Goal: Information Seeking & Learning: Learn about a topic

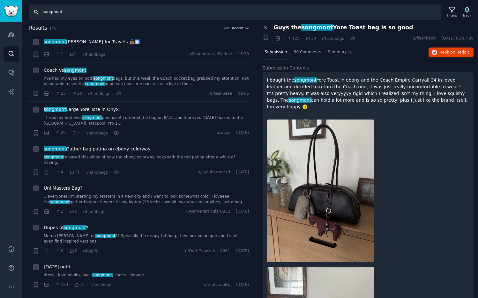
click at [88, 13] on input "songmont" at bounding box center [235, 11] width 412 height 15
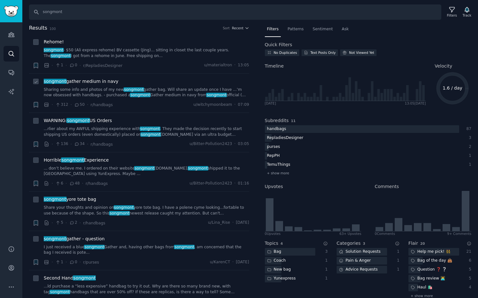
click at [95, 85] on div "songmont gather medium in navy Sharing some info and photos of my new songmont …" at bounding box center [146, 88] width 205 height 20
click at [95, 82] on span "songmont gather medium in navy" at bounding box center [81, 81] width 75 height 7
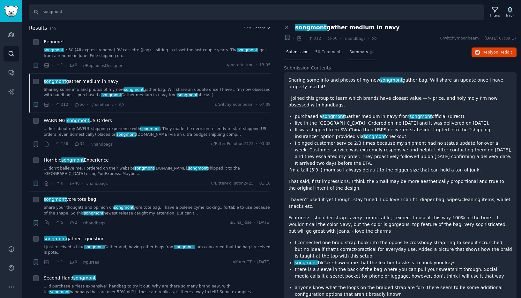
click at [359, 50] on span "Summary" at bounding box center [358, 52] width 19 height 6
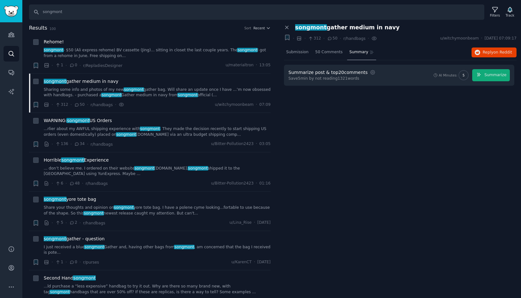
click at [477, 81] on div "Summarize post & top 20 comments Settings Save 5 min by not reading 1321 words …" at bounding box center [399, 75] width 230 height 21
click at [477, 76] on span "Summarize" at bounding box center [495, 75] width 22 height 6
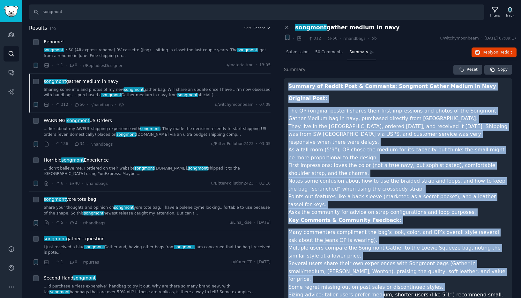
drag, startPoint x: 289, startPoint y: 86, endPoint x: 371, endPoint y: 266, distance: 197.4
click at [372, 274] on article "Summary of Reddit Post & Comments: Songmont Gather Medium in Navy Original Post…" at bounding box center [397, 268] width 219 height 370
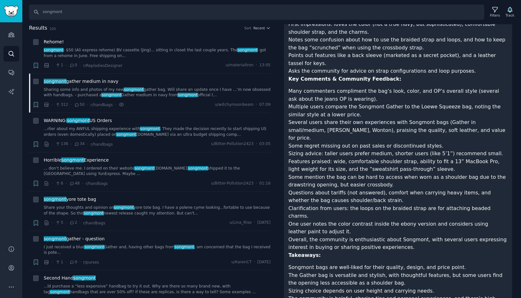
click at [362, 295] on li "The community is helpful, sharing tips and personal experiences, and there’s hi…" at bounding box center [397, 303] width 219 height 16
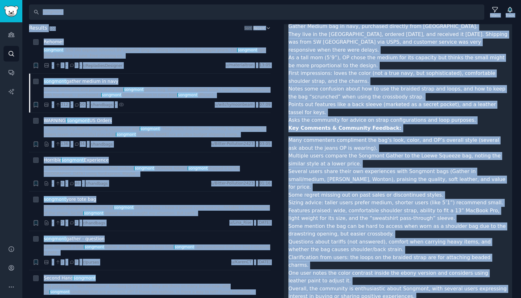
scroll to position [0, 0]
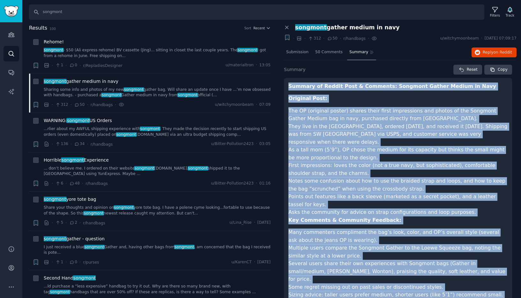
drag, startPoint x: 359, startPoint y: 284, endPoint x: 283, endPoint y: 86, distance: 211.6
click at [283, 86] on div "Close panel songmont gather medium in navy Bookmark this conversation + · · 312…" at bounding box center [399, 243] width 241 height 439
copy article "Loremip do Sitame Cons & Adipisci: Elitsedd Eiusmo Tempor in Utla Etdolore Magn…"
click at [96, 81] on span "songmont gather medium in navy" at bounding box center [81, 81] width 75 height 7
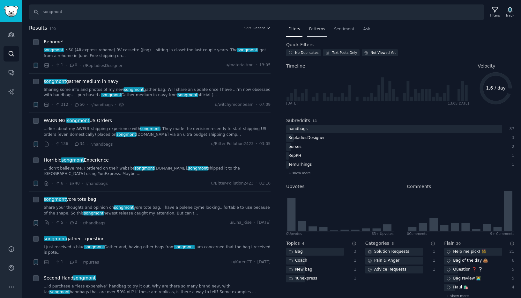
click at [315, 30] on span "Patterns" at bounding box center [317, 29] width 16 height 6
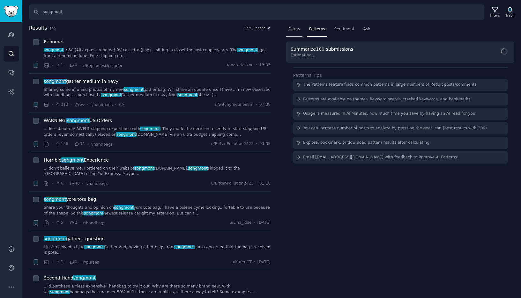
click at [293, 29] on span "Filters" at bounding box center [294, 29] width 12 height 6
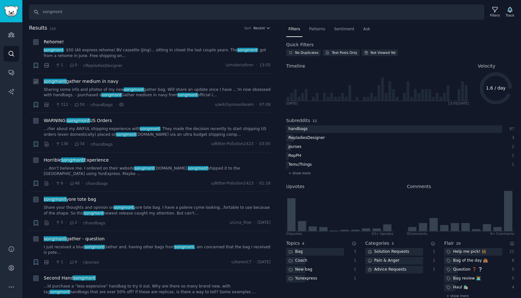
click at [180, 96] on span "songmont" at bounding box center [187, 95] width 21 height 4
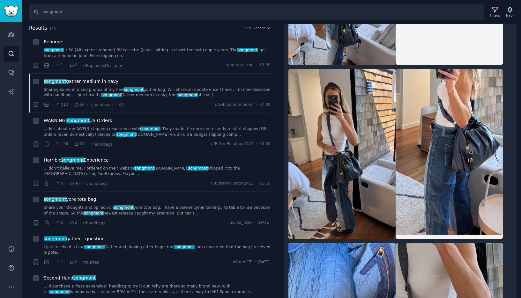
scroll to position [698, 0]
click at [348, 154] on img at bounding box center [341, 154] width 107 height 170
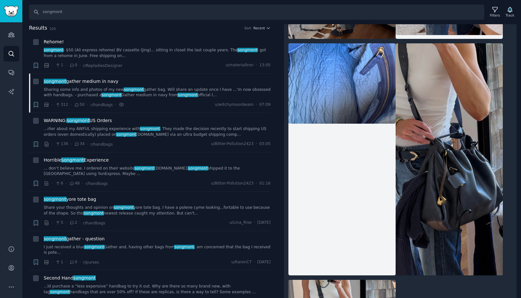
scroll to position [901, 0]
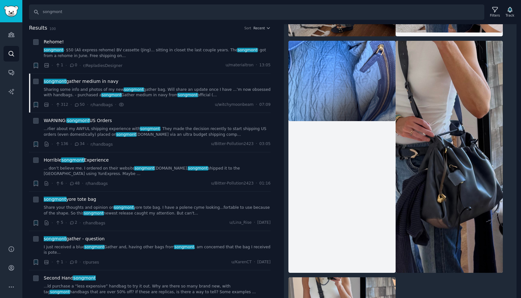
click at [462, 145] on img at bounding box center [448, 157] width 107 height 232
click at [379, 110] on img at bounding box center [341, 81] width 107 height 80
click at [83, 123] on span "WARNING: songmont US Orders" at bounding box center [78, 120] width 68 height 7
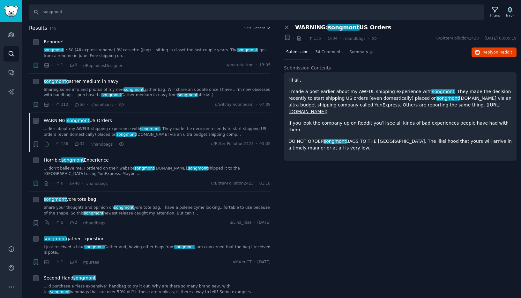
click at [89, 120] on span "WARNING: songmont US Orders" at bounding box center [78, 120] width 68 height 7
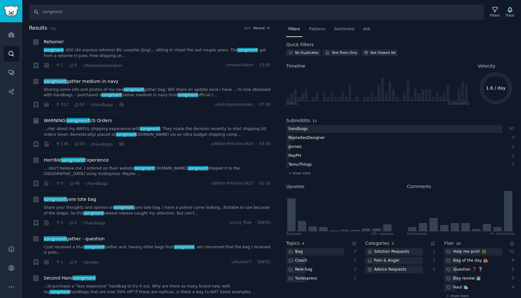
click at [205, 122] on div "WARNING: songmont US Orders" at bounding box center [157, 120] width 227 height 7
click at [186, 144] on div "· 136 · 34 · r/handbags · u/Bitter-Pollution2423 · 03:05" at bounding box center [157, 144] width 227 height 7
click at [181, 136] on link "...rlier about my AWFUL shipping experience with songmont . They made the decis…" at bounding box center [157, 131] width 227 height 11
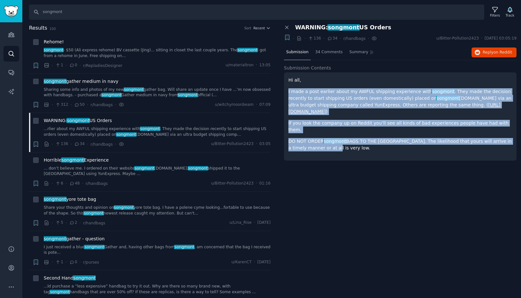
drag, startPoint x: 316, startPoint y: 143, endPoint x: 292, endPoint y: 86, distance: 62.4
click at [292, 86] on div "Hi all, I made a post earlier about my AWFUL shipping experience with songmont …" at bounding box center [400, 114] width 224 height 75
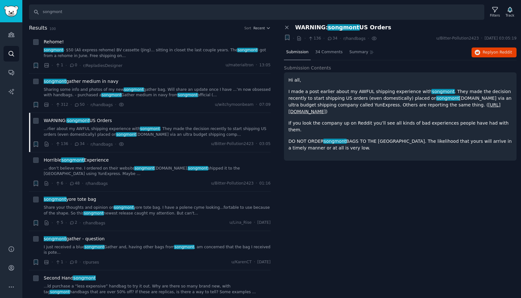
click at [291, 74] on div "Hi all, I made a post earlier about my AWFUL shipping experience with songmont …" at bounding box center [400, 116] width 232 height 88
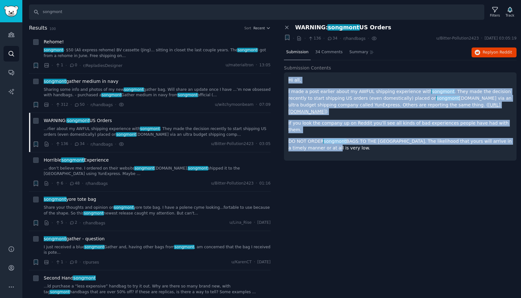
drag, startPoint x: 289, startPoint y: 80, endPoint x: 319, endPoint y: 154, distance: 79.7
click at [319, 154] on div "Submission Contents Hi all, I made a post earlier about my AWFUL shipping exper…" at bounding box center [400, 116] width 232 height 103
copy div "Hi all, I made a post earlier about my AWFUL shipping experience with songmont …"
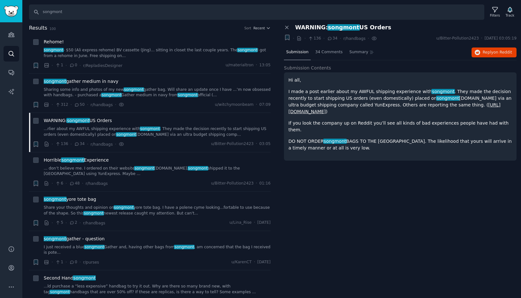
click at [325, 175] on div "Close panel WARNING: songmont US Orders + · · 136 · 34 · r/handbags · u/Bitter-…" at bounding box center [399, 161] width 241 height 274
click at [368, 111] on link "[URL][DOMAIN_NAME]" at bounding box center [394, 108] width 212 height 12
click at [91, 121] on span "WARNING: songmont US Orders" at bounding box center [78, 120] width 68 height 7
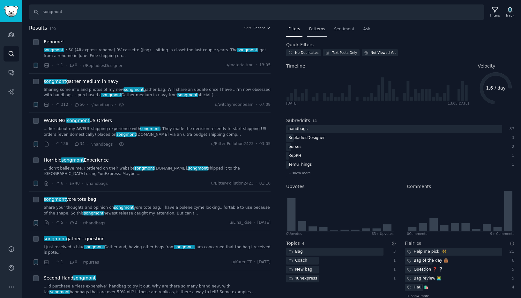
click at [317, 28] on span "Patterns" at bounding box center [317, 29] width 16 height 6
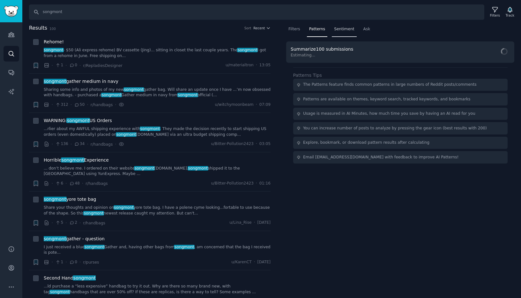
click at [339, 29] on span "Sentiment" at bounding box center [344, 29] width 20 height 6
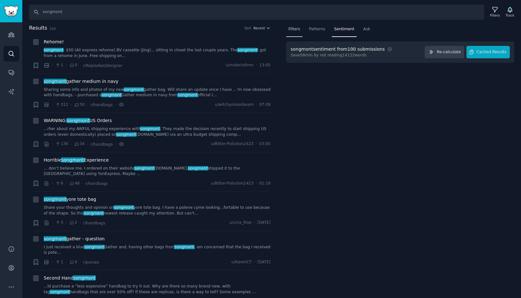
click at [295, 29] on span "Filters" at bounding box center [294, 29] width 12 height 6
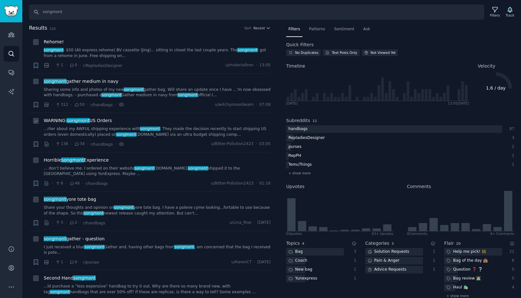
click at [169, 121] on div "WARNING: songmont US Orders" at bounding box center [157, 120] width 227 height 7
click at [144, 126] on link "...rlier about my AWFUL shipping experience with songmont . They made the decis…" at bounding box center [157, 131] width 227 height 11
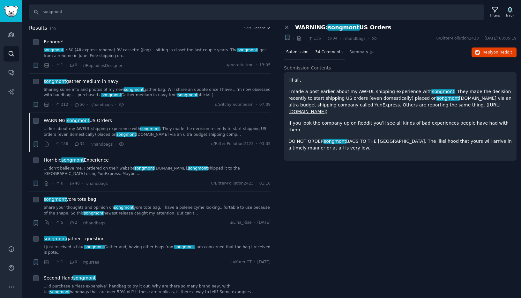
click at [333, 50] on span "34 Comments" at bounding box center [328, 52] width 27 height 6
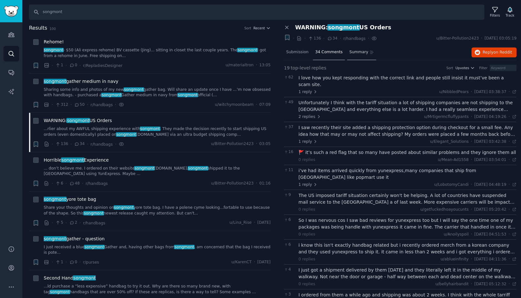
click at [362, 53] on span "Summary" at bounding box center [358, 52] width 19 height 6
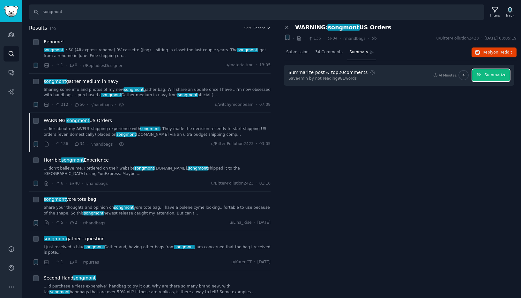
click at [477, 76] on span "Summarize" at bounding box center [495, 75] width 22 height 6
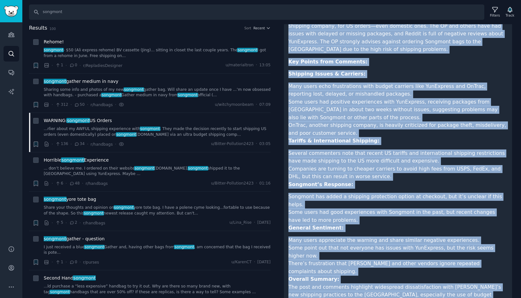
scroll to position [120, 0]
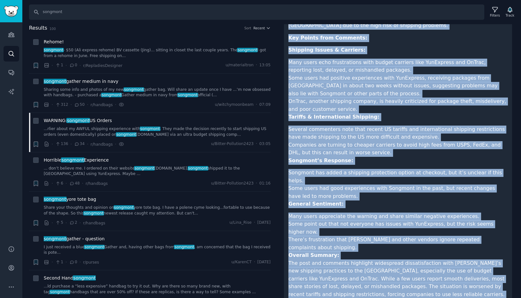
drag, startPoint x: 289, startPoint y: 86, endPoint x: 395, endPoint y: 282, distance: 222.6
click at [395, 282] on article "Summary of Reddit Post and Comments: Original Post: The OP warns against orderi…" at bounding box center [397, 141] width 219 height 356
copy article "Loremip do Sitame Cons adi Elitsedd: Eiusmodt Inci: Utl ET dolor magnaal enimad…"
click at [339, 126] on li "Several commenters note that recent US tariffs and international shipping restr…" at bounding box center [397, 134] width 219 height 16
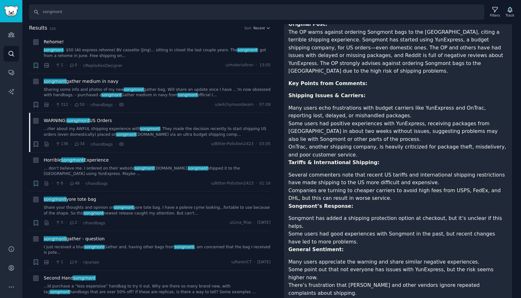
scroll to position [0, 0]
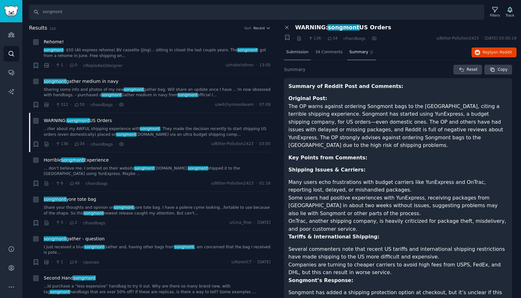
click at [301, 53] on span "Submission" at bounding box center [297, 52] width 22 height 6
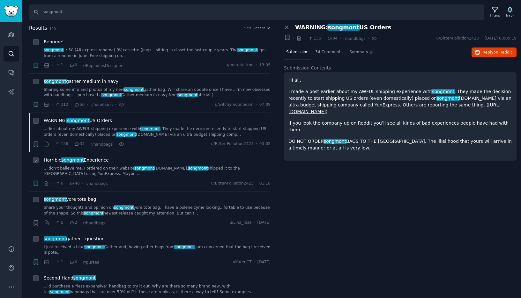
click at [92, 159] on span "Horrible songmont Experience" at bounding box center [76, 160] width 65 height 7
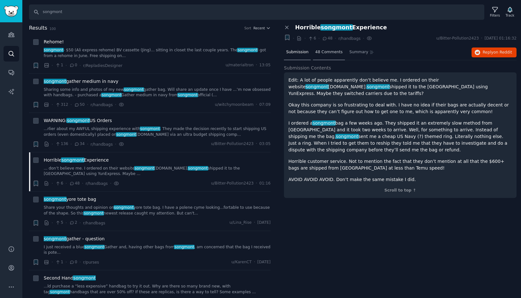
click at [326, 52] on span "48 Comments" at bounding box center [328, 52] width 27 height 6
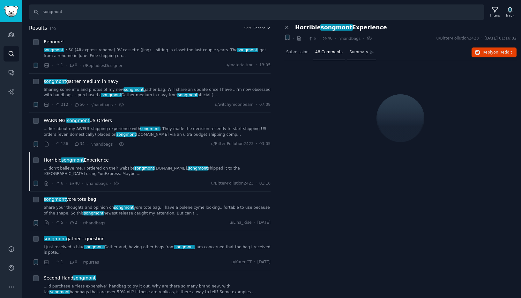
click at [360, 53] on span "Summary" at bounding box center [358, 52] width 19 height 6
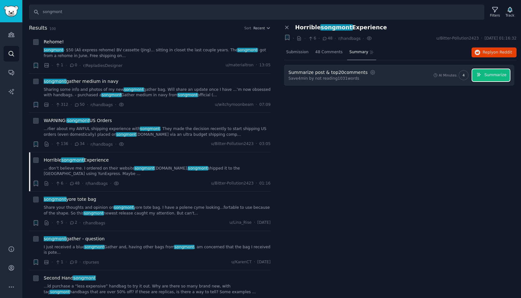
click at [477, 75] on span "Summarize" at bounding box center [495, 75] width 22 height 6
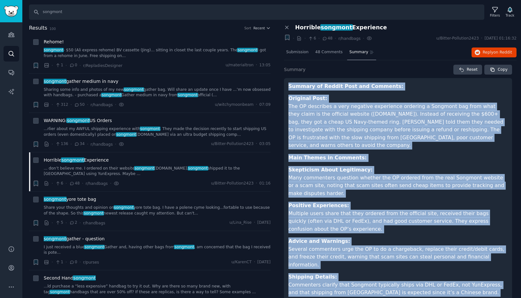
scroll to position [98, 0]
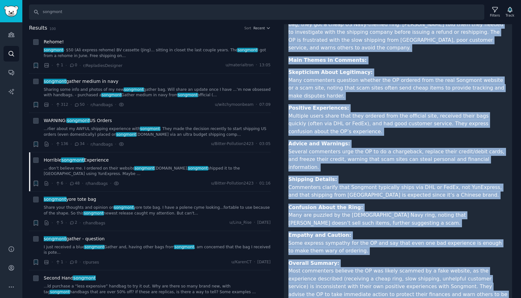
drag, startPoint x: 289, startPoint y: 86, endPoint x: 479, endPoint y: 288, distance: 276.8
click at [477, 288] on div "Summary of Reddit Post and Comments: Original Post: The OP describes a very neg…" at bounding box center [398, 148] width 228 height 335
copy article "Loremip do Sitame Cons adi Elitsedd: Eiusmodt Inci: Utl ET doloremag a enim adm…"
